Goal: Task Accomplishment & Management: Manage account settings

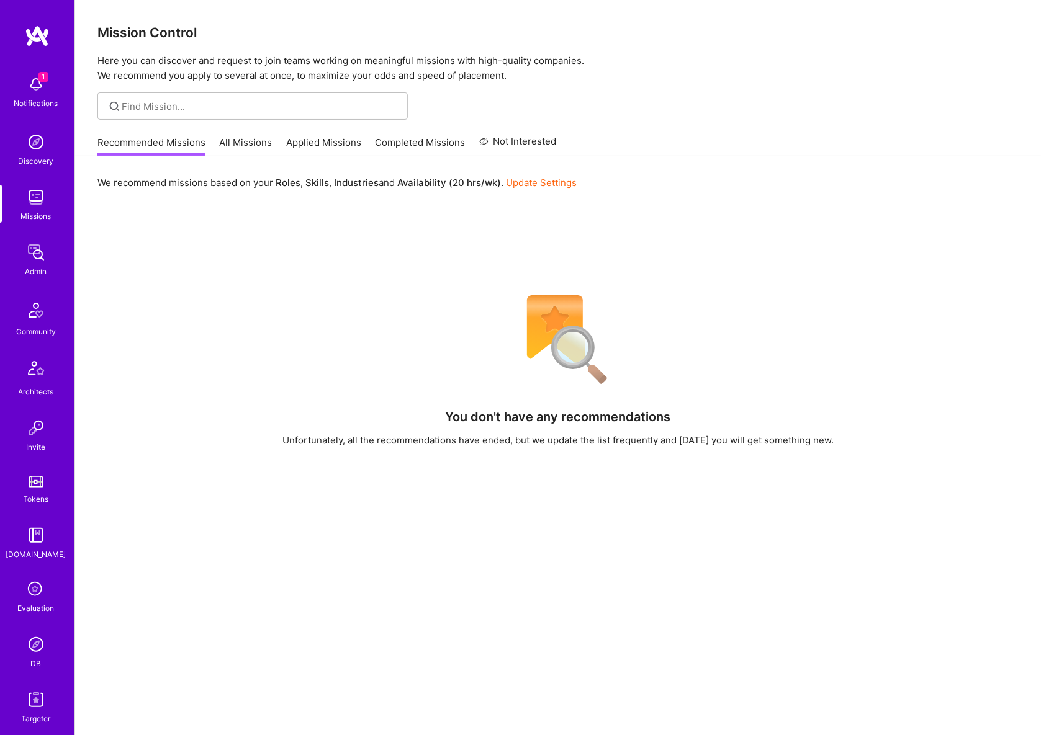
click at [25, 245] on img at bounding box center [36, 252] width 25 height 25
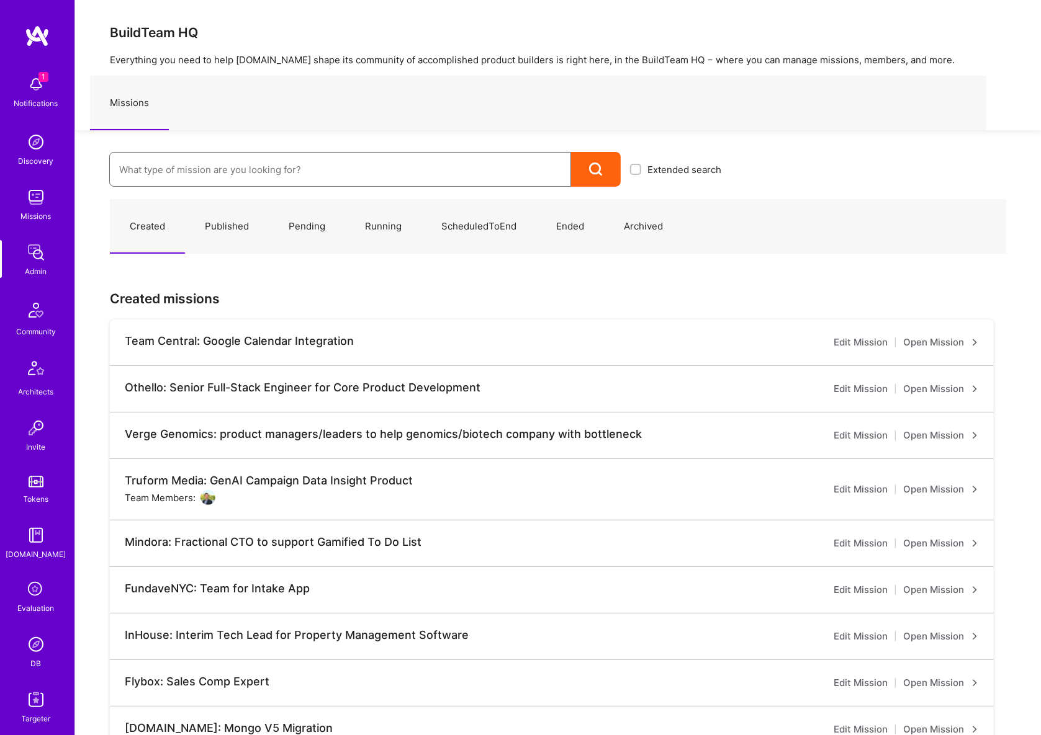
click at [210, 176] on input at bounding box center [340, 170] width 442 height 32
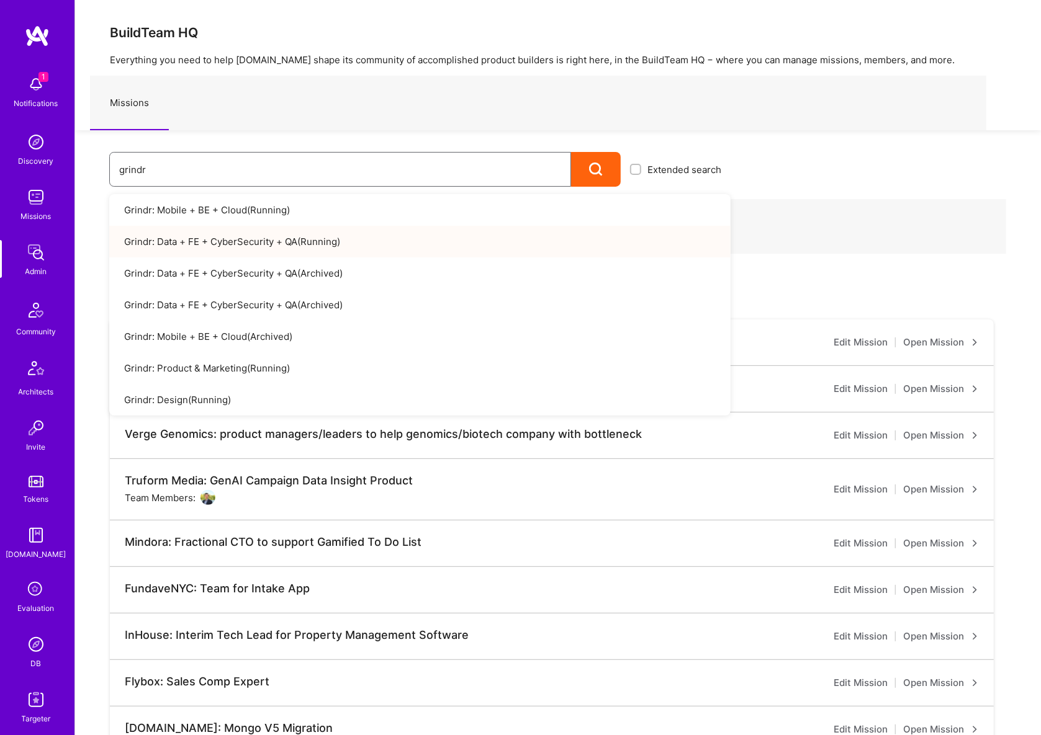
type input "grindr"
click at [222, 238] on link "Grindr: Data + FE + CyberSecurity + QA ( Running )" at bounding box center [419, 242] width 621 height 32
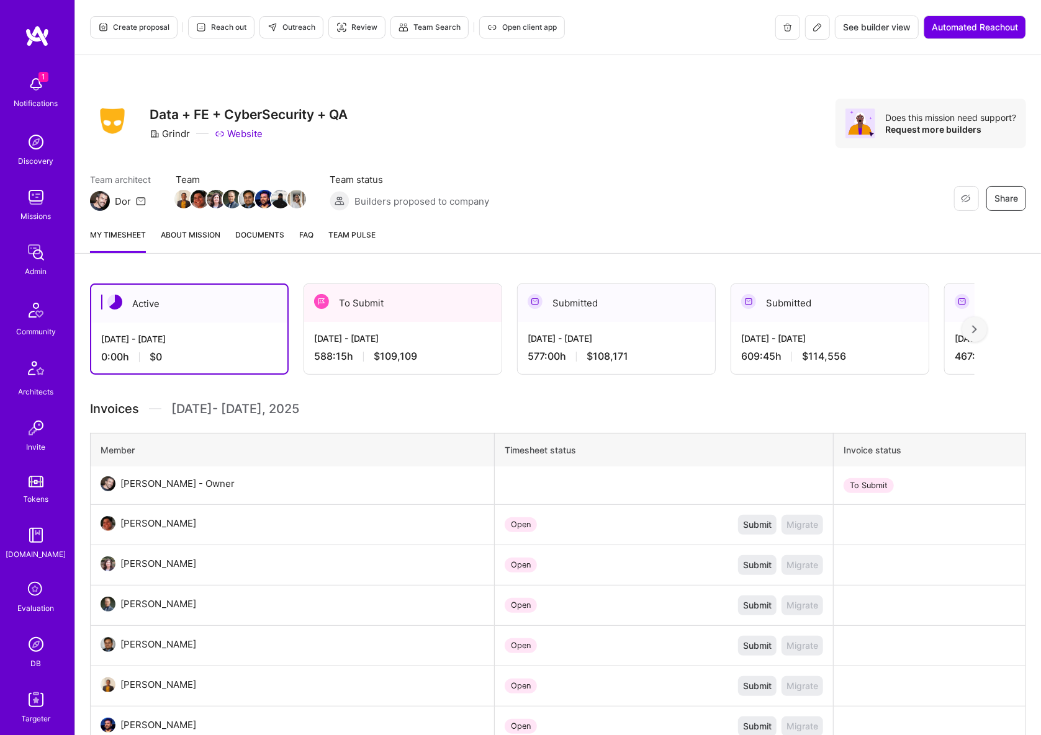
click at [812, 35] on button at bounding box center [817, 27] width 25 height 25
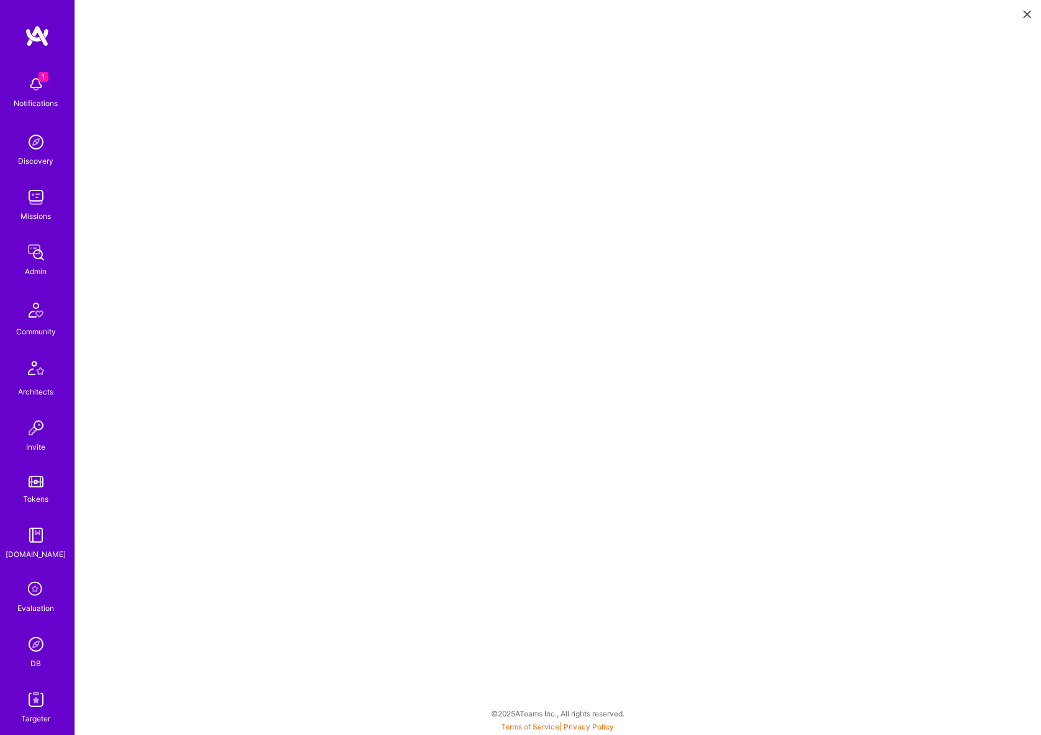
scroll to position [4, 0]
